Goal: Task Accomplishment & Management: Manage account settings

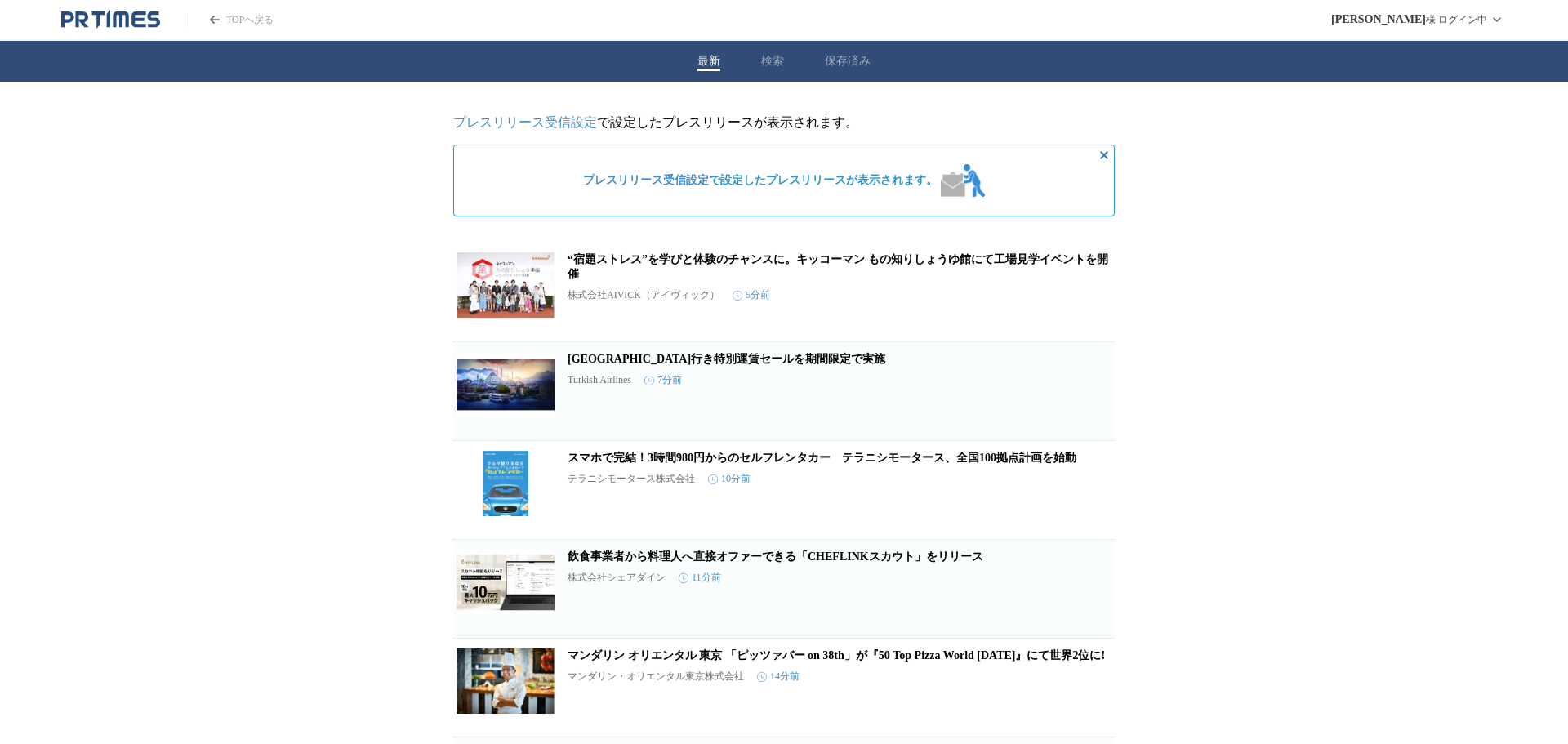
click at [756, 68] on div "最新 検索 保存済み" at bounding box center [784, 62] width 1568 height 41
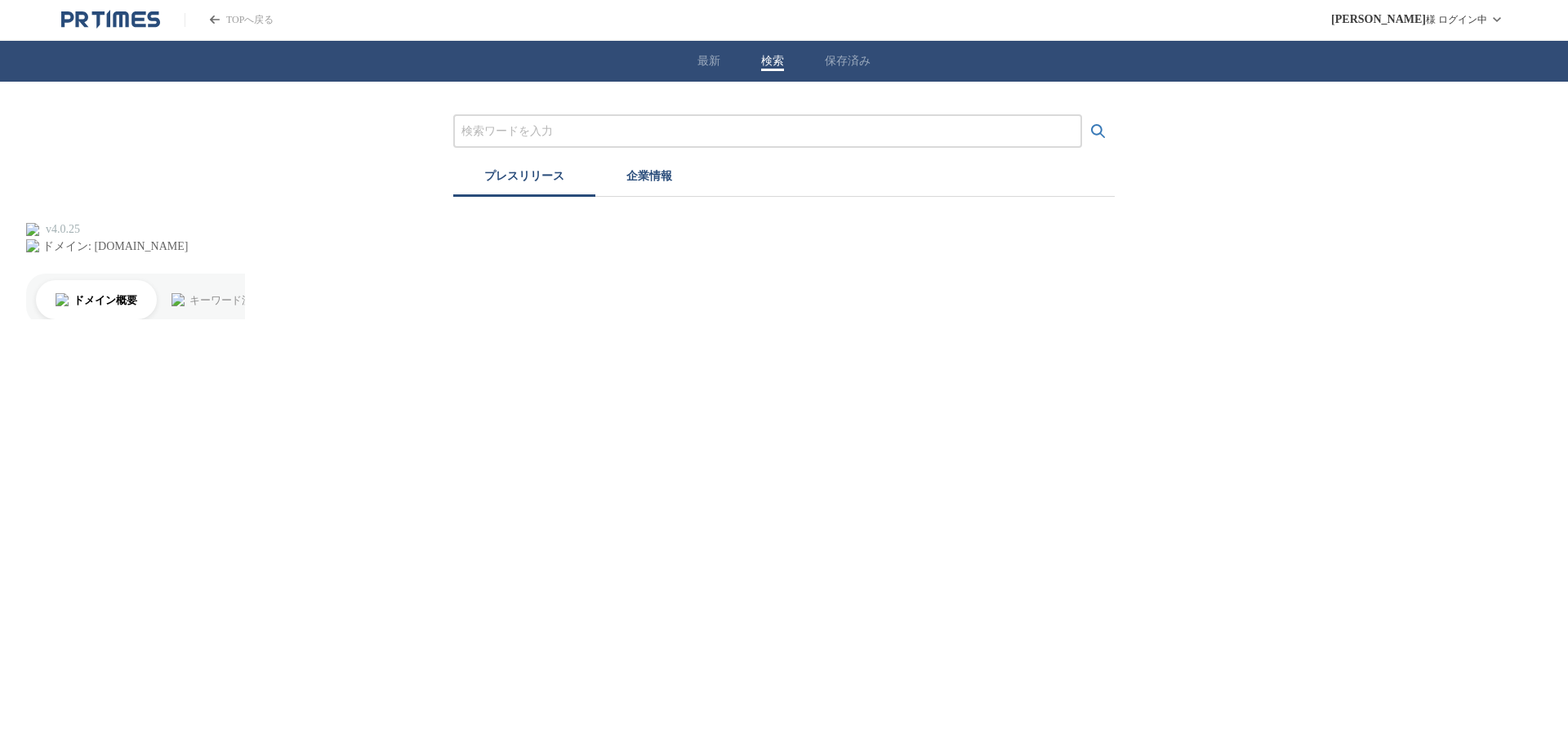
click at [829, 61] on button "保存済み" at bounding box center [847, 61] width 46 height 14
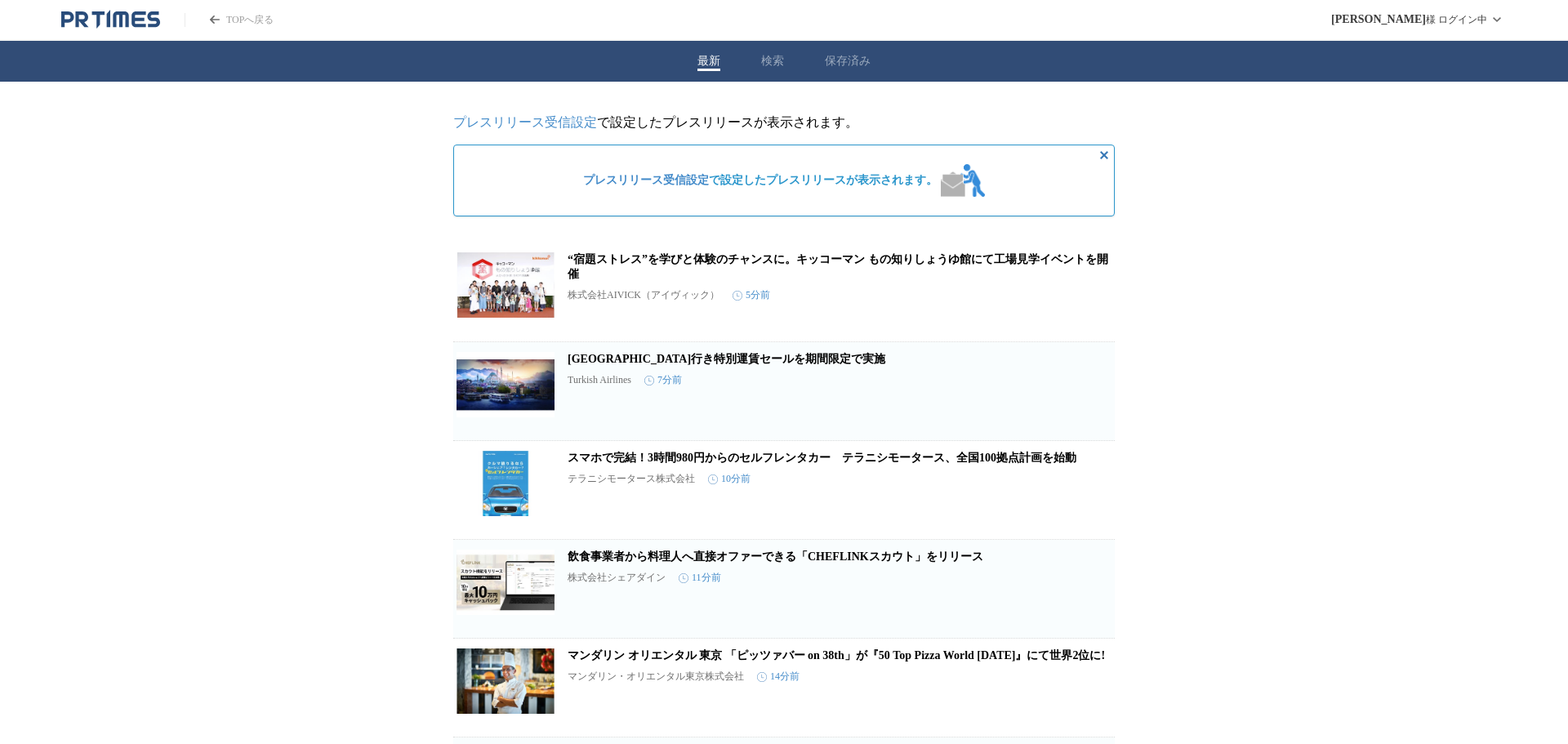
click at [717, 61] on div "最新 検索 保存済み" at bounding box center [784, 62] width 1568 height 41
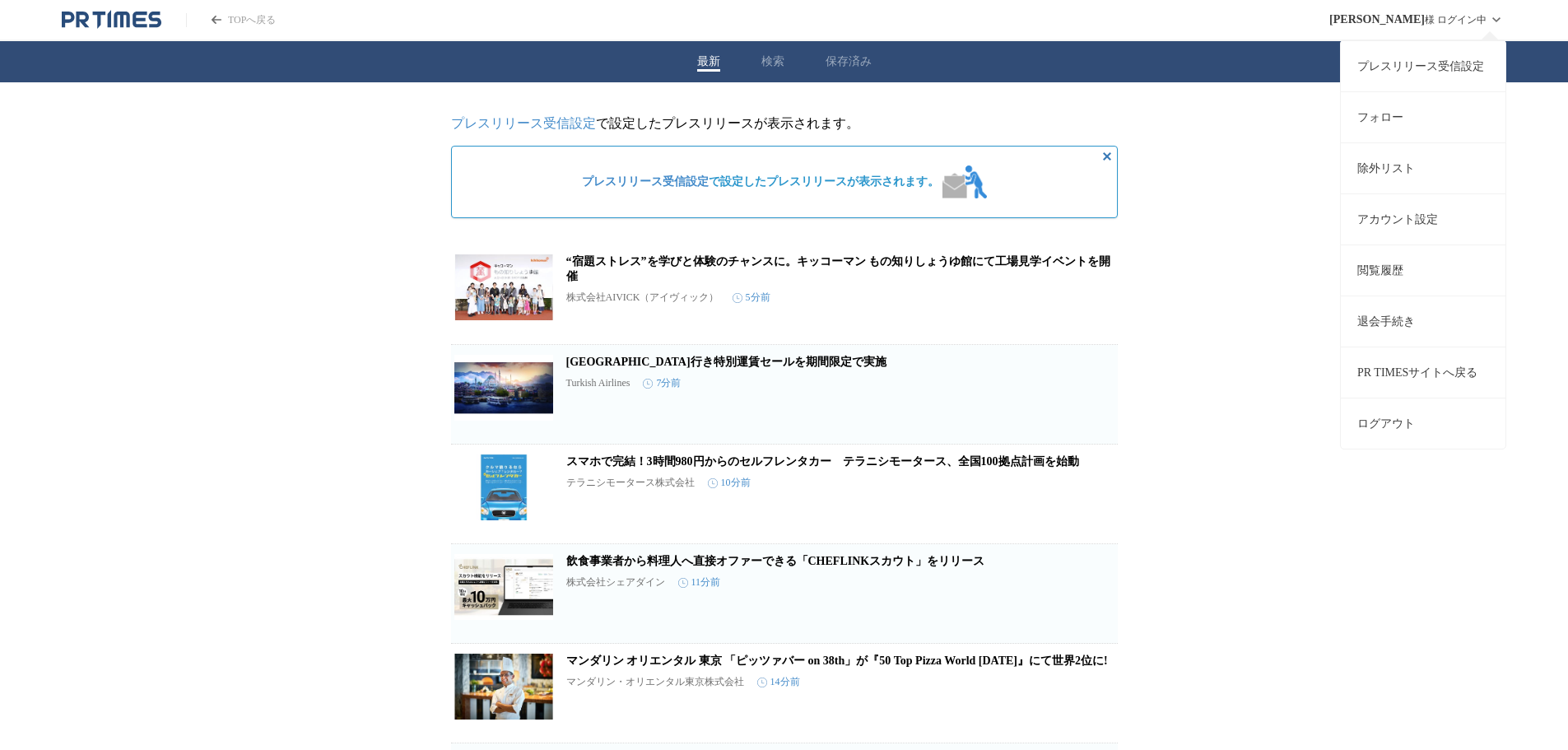
click at [1416, 63] on link "プレスリリース受信設定" at bounding box center [1423, 66] width 165 height 51
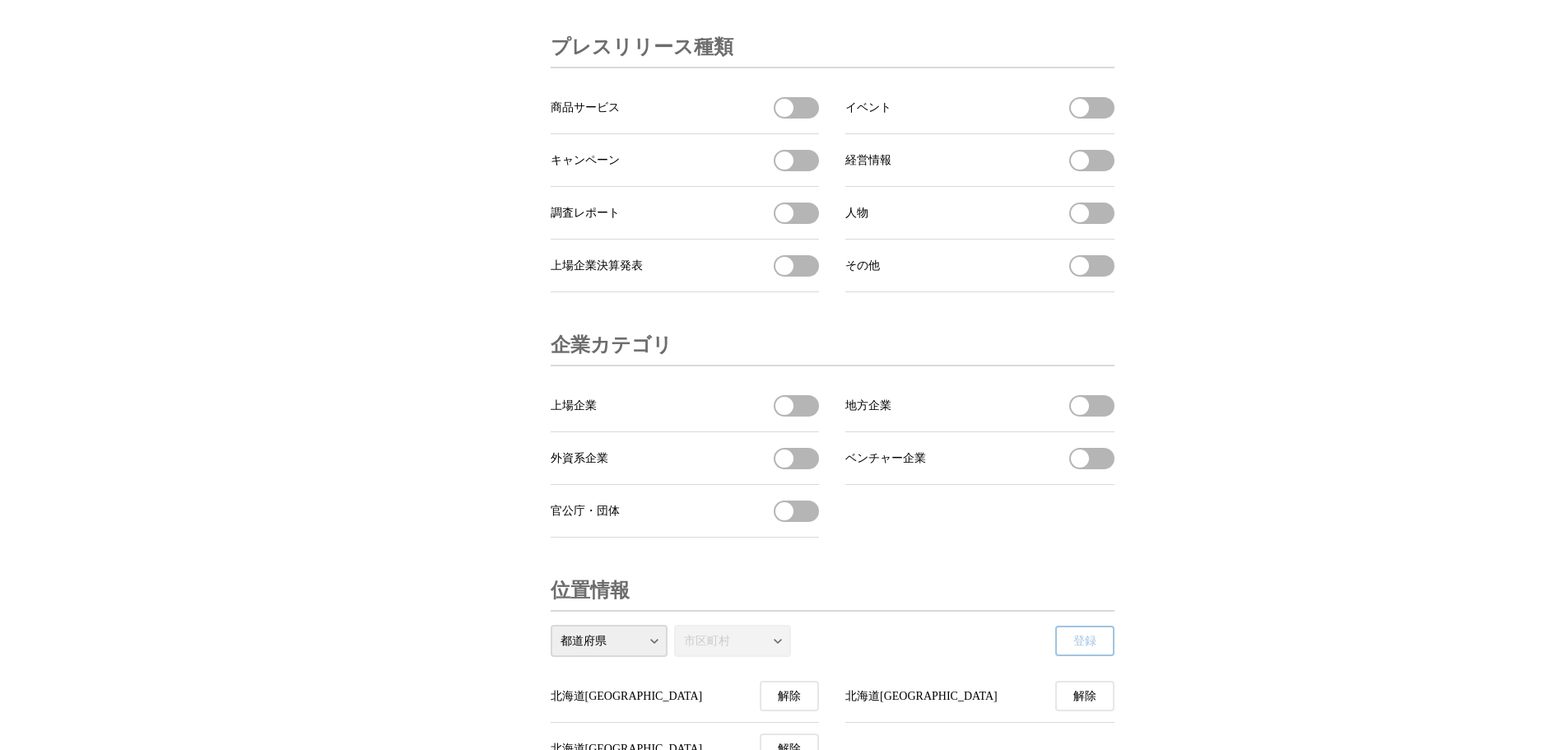
scroll to position [5731, 0]
